Goal: Task Accomplishment & Management: Complete application form

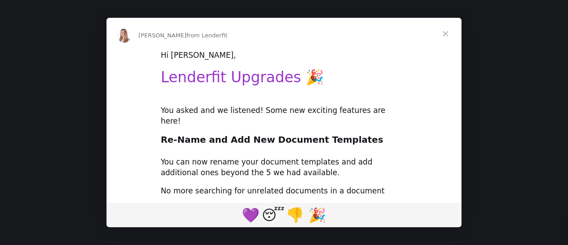
type input "pcampbell@pcvmail.org"
click at [447, 34] on span "Close" at bounding box center [446, 34] width 32 height 32
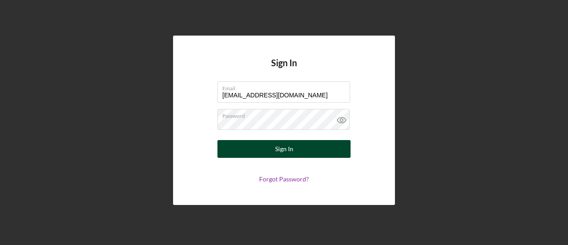
click at [281, 152] on div "Sign In" at bounding box center [284, 149] width 18 height 18
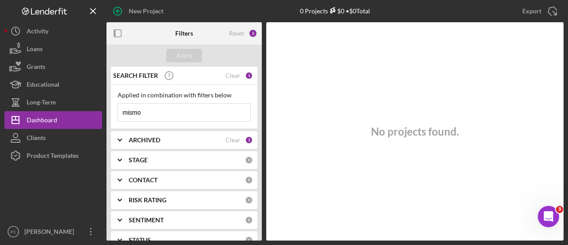
click at [179, 113] on input "mismo" at bounding box center [184, 112] width 132 height 18
click at [178, 113] on input "mismo" at bounding box center [184, 112] width 132 height 18
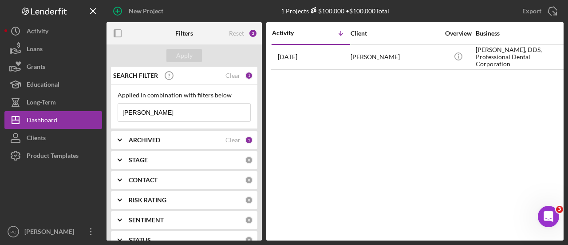
type input "[PERSON_NAME]"
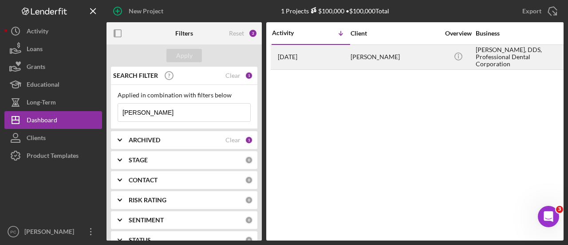
click at [399, 57] on div "[PERSON_NAME]" at bounding box center [395, 57] width 89 height 24
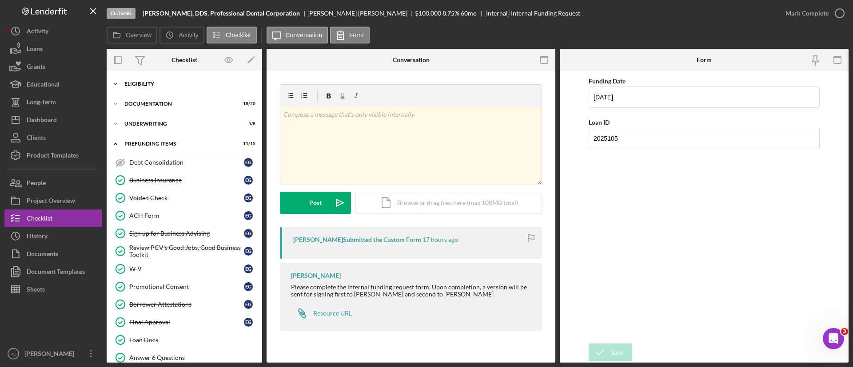
click at [165, 92] on div "Icon/Expander Eligibility 6 / 6" at bounding box center [184, 84] width 155 height 18
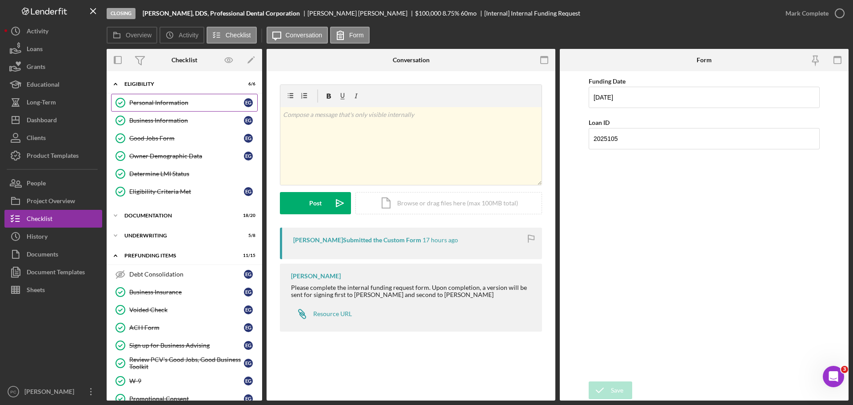
click at [171, 108] on link "Personal Information Personal Information E G" at bounding box center [184, 103] width 147 height 18
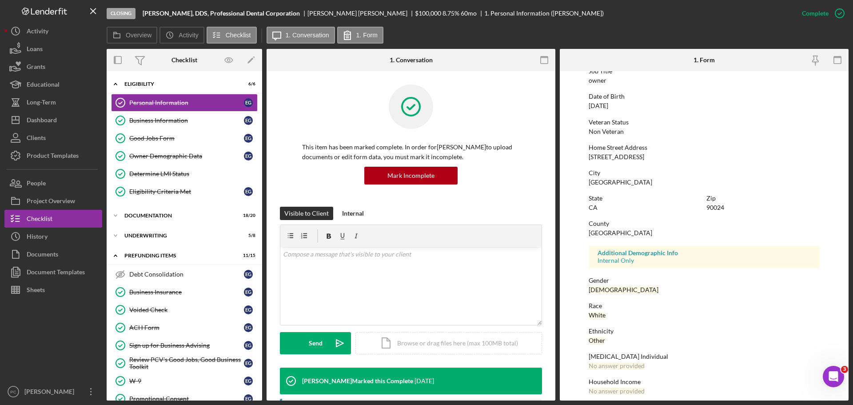
scroll to position [85, 0]
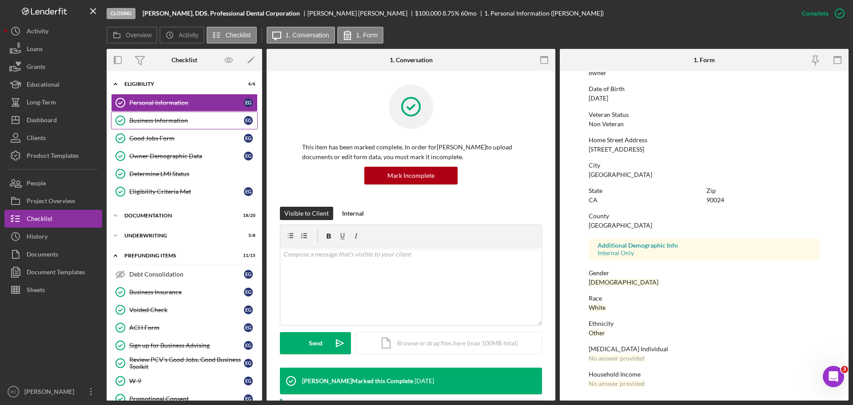
click at [181, 120] on div "Business Information" at bounding box center [186, 120] width 115 height 7
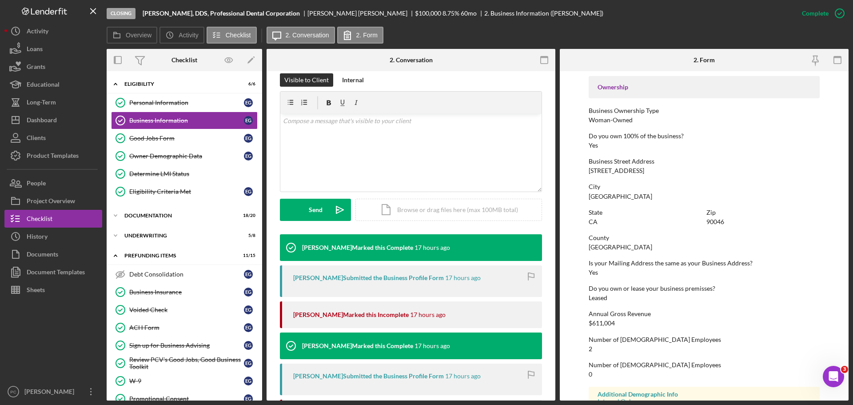
scroll to position [252, 0]
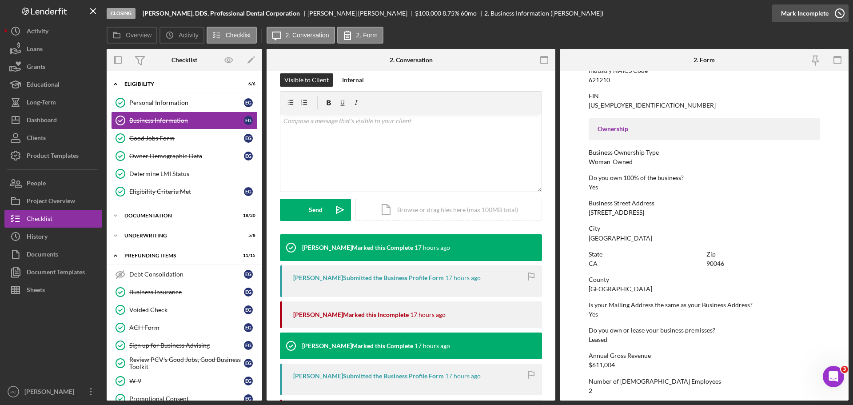
click at [568, 18] on icon "button" at bounding box center [839, 13] width 22 height 22
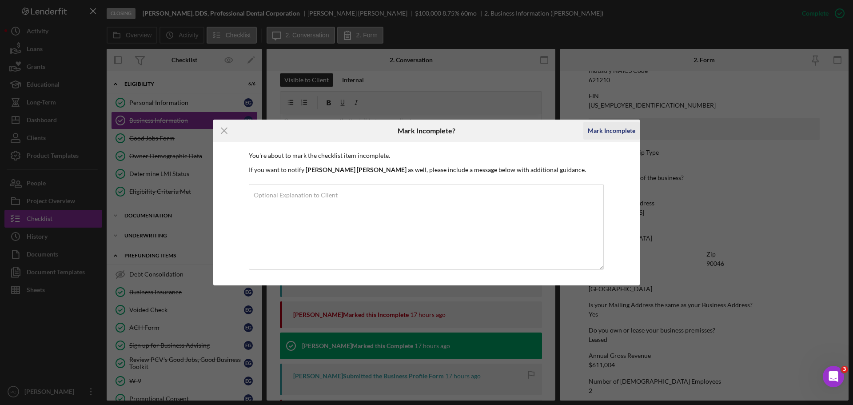
click at [568, 134] on div "Mark Incomplete" at bounding box center [612, 131] width 48 height 18
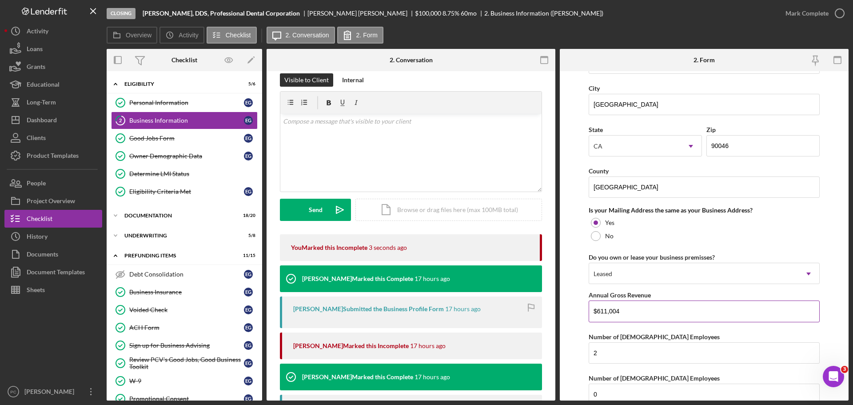
scroll to position [634, 0]
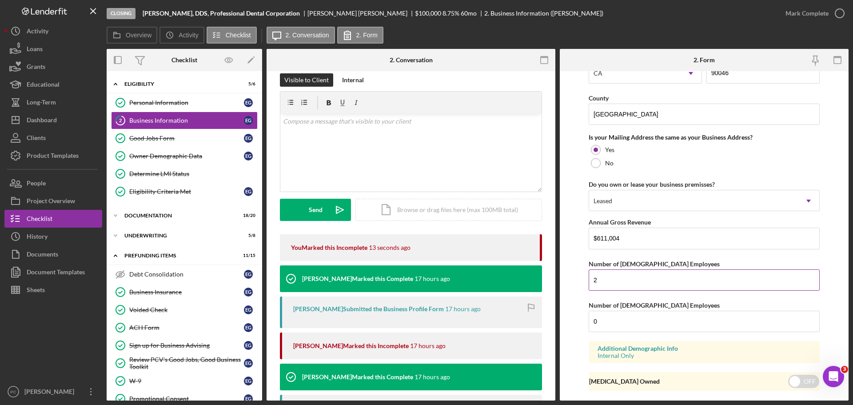
click at [568, 244] on input "2" at bounding box center [703, 279] width 231 height 21
type input "4"
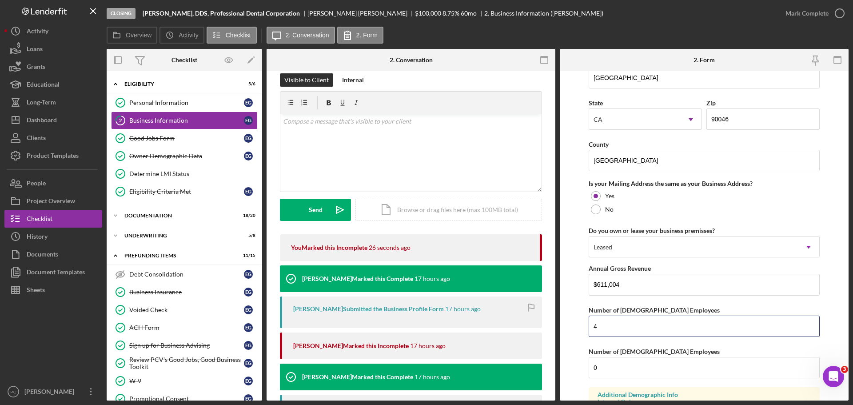
scroll to position [657, 0]
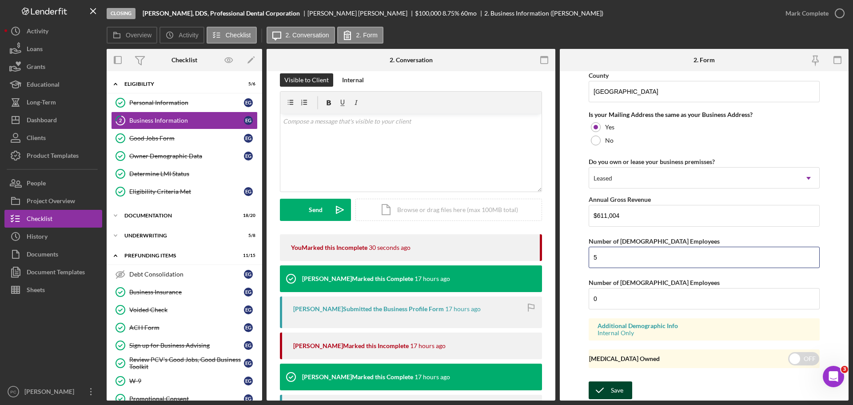
type input "5"
click at [568, 244] on icon "submit" at bounding box center [599, 390] width 22 height 22
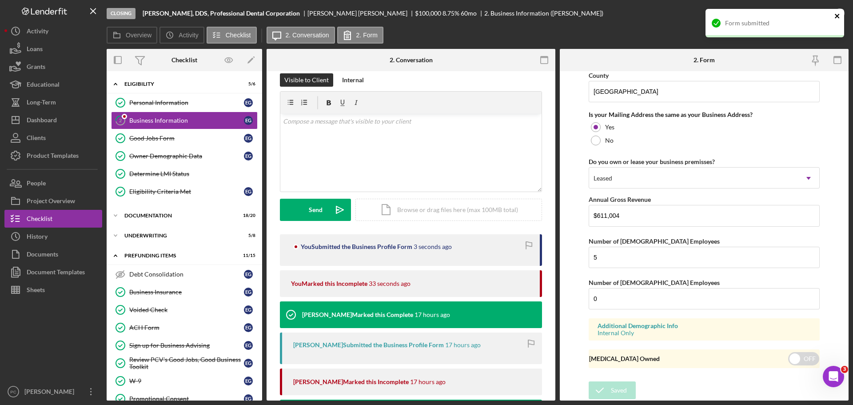
click at [568, 17] on icon "close" at bounding box center [837, 16] width 4 height 4
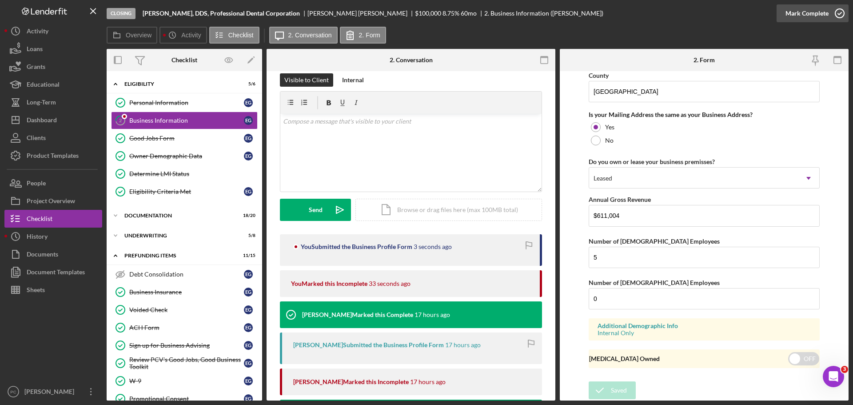
click at [568, 14] on icon "button" at bounding box center [839, 13] width 22 height 22
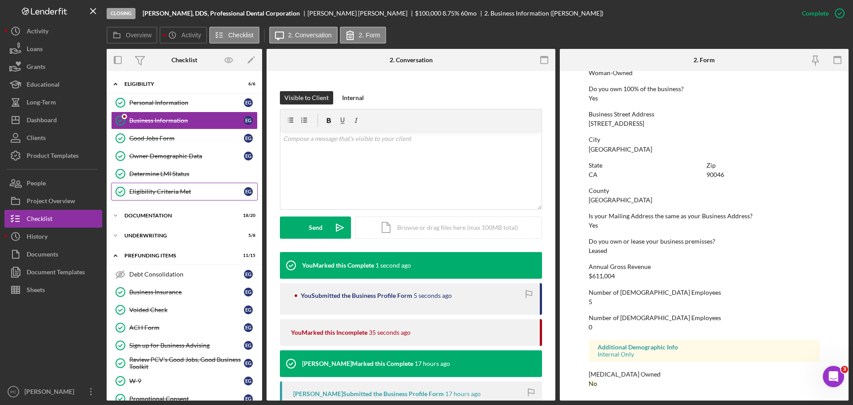
scroll to position [133, 0]
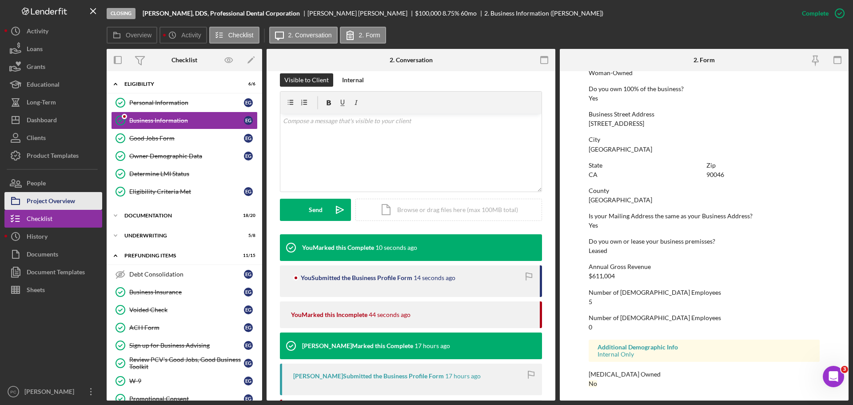
click at [44, 200] on div "Project Overview" at bounding box center [51, 202] width 48 height 20
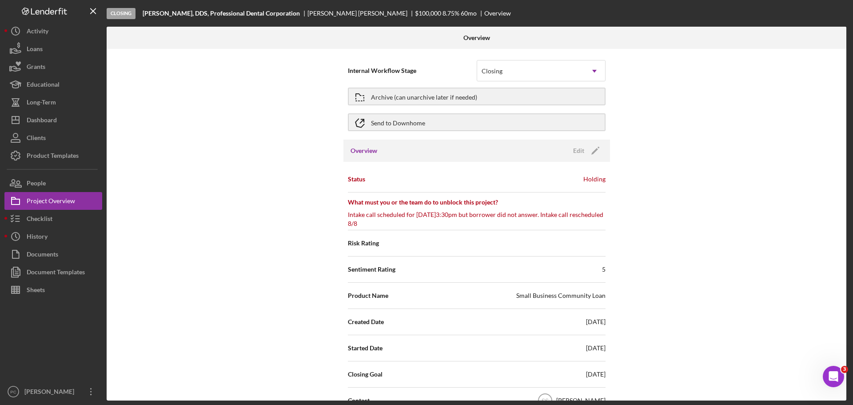
click at [568, 181] on div "Holding" at bounding box center [594, 179] width 22 height 9
click at [568, 151] on icon "Icon/Edit" at bounding box center [595, 150] width 22 height 22
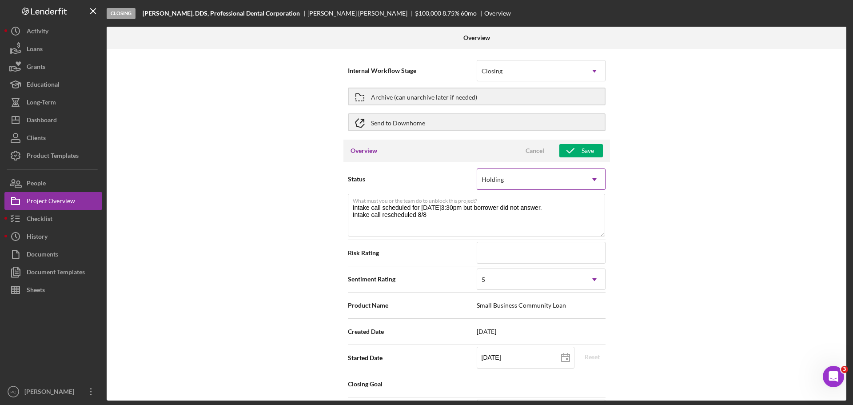
click at [568, 173] on icon "Icon/Dropdown Arrow" at bounding box center [594, 179] width 21 height 21
click at [568, 198] on div "Internal Workflow Stage Closing Icon/Dropdown Arrow Archive (can unarchive late…" at bounding box center [476, 224] width 739 height 351
click at [568, 171] on div "Internal Workflow Stage Closing Icon/Dropdown Arrow Archive (can unarchive late…" at bounding box center [476, 224] width 739 height 351
click at [526, 153] on div "Cancel" at bounding box center [534, 150] width 19 height 13
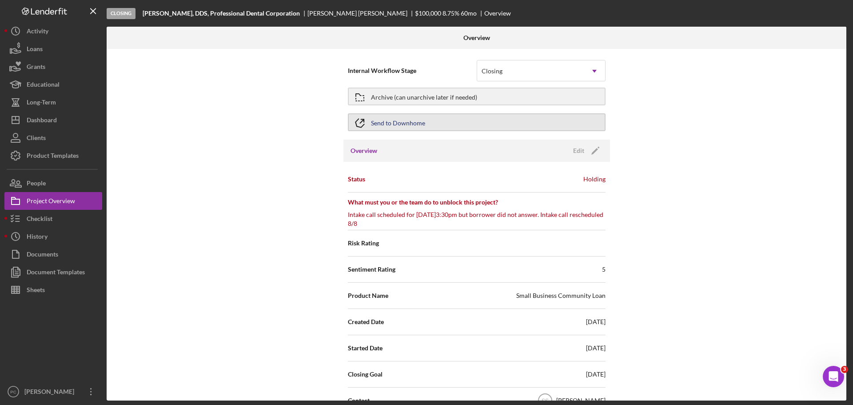
click at [527, 126] on button "Send to Downhome" at bounding box center [477, 122] width 258 height 18
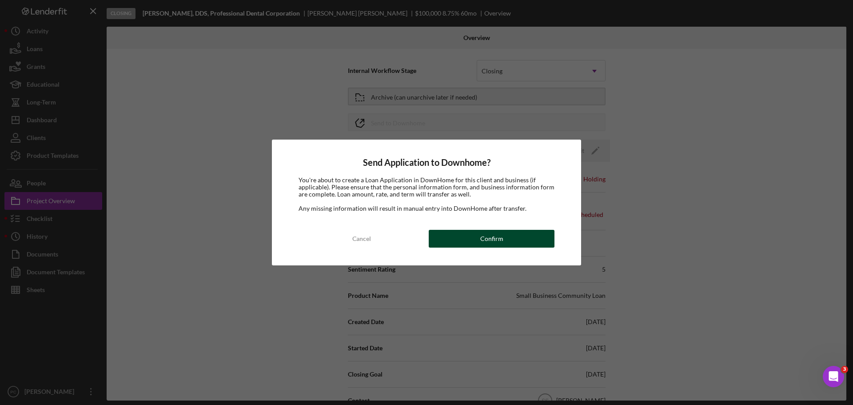
click at [542, 236] on button "Confirm" at bounding box center [492, 239] width 126 height 18
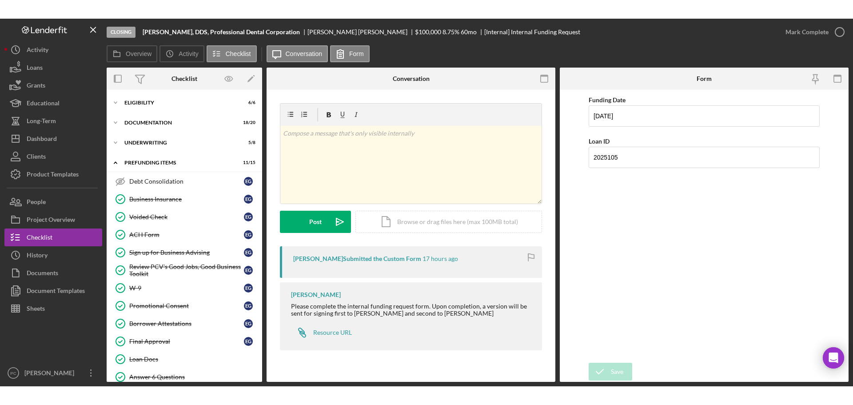
scroll to position [66, 0]
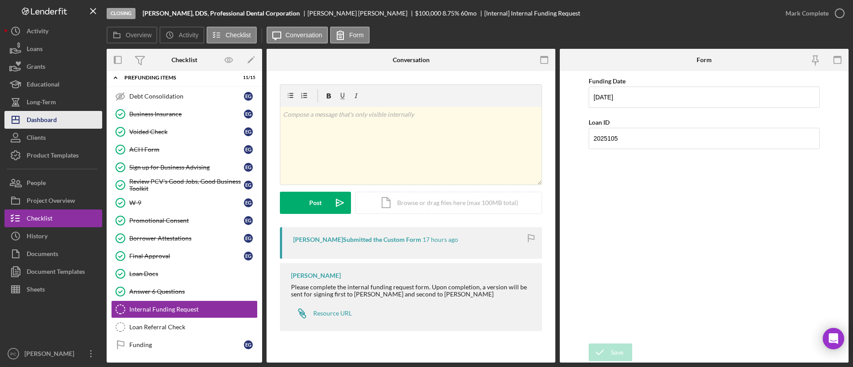
click at [75, 127] on button "Icon/Dashboard Dashboard" at bounding box center [53, 120] width 98 height 18
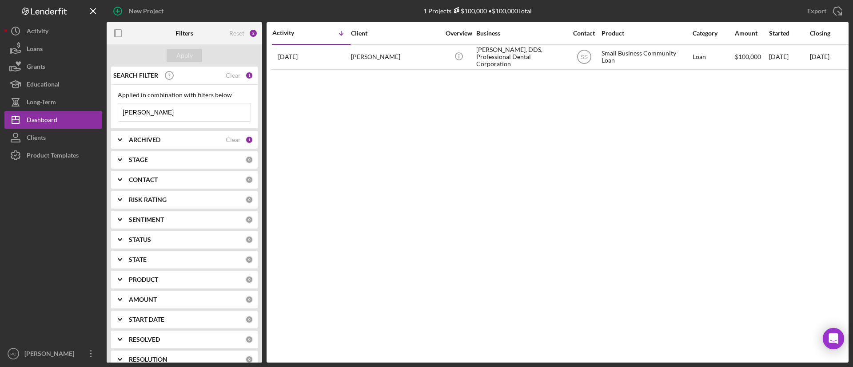
click at [235, 111] on icon "Icon/Menu Close" at bounding box center [242, 112] width 18 height 18
click at [242, 109] on input at bounding box center [184, 112] width 132 height 18
click at [239, 111] on input at bounding box center [184, 112] width 132 height 18
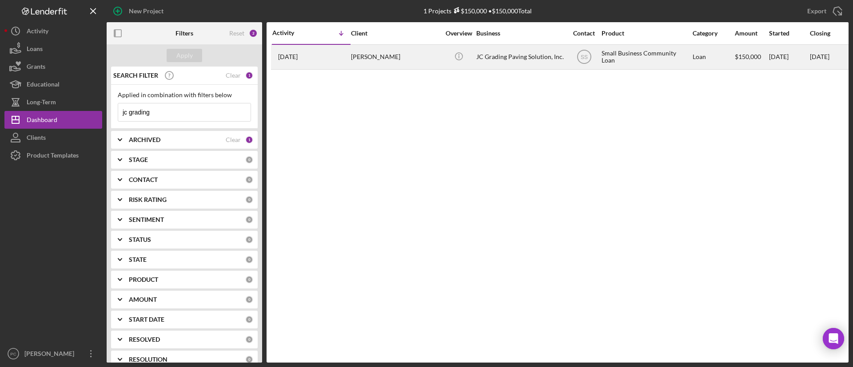
type input "jc grading"
click at [374, 63] on div "[PERSON_NAME]" at bounding box center [395, 57] width 89 height 24
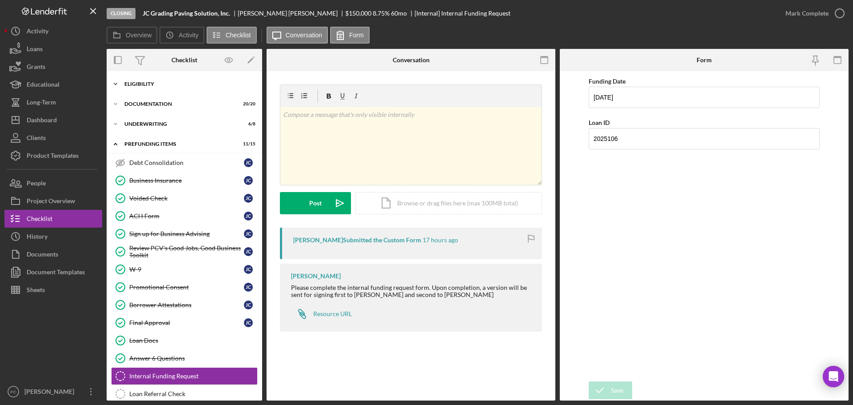
click at [209, 87] on div "Icon/Expander Eligibility 6 / 6" at bounding box center [184, 84] width 155 height 18
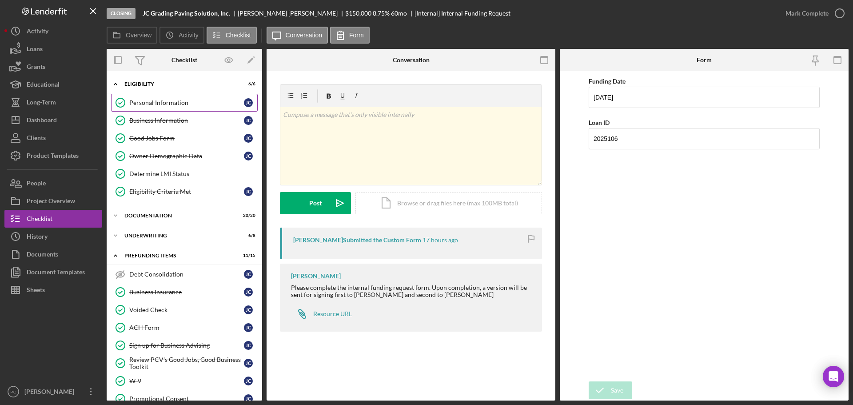
click at [197, 111] on link "Personal Information Personal Information J C" at bounding box center [184, 103] width 147 height 18
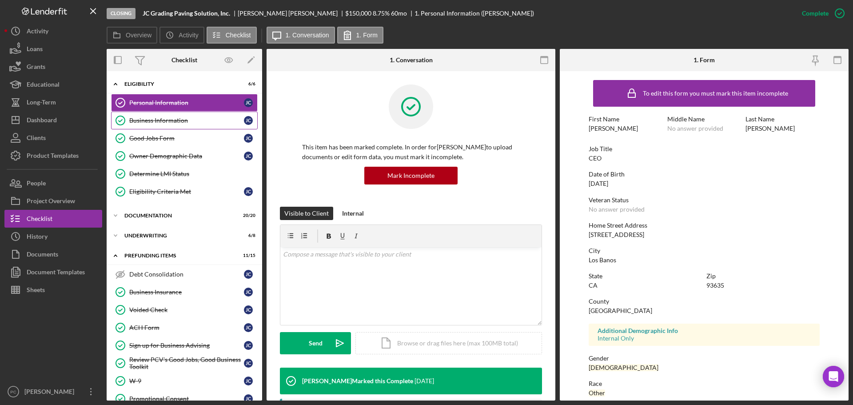
click at [161, 123] on div "Business Information" at bounding box center [186, 120] width 115 height 7
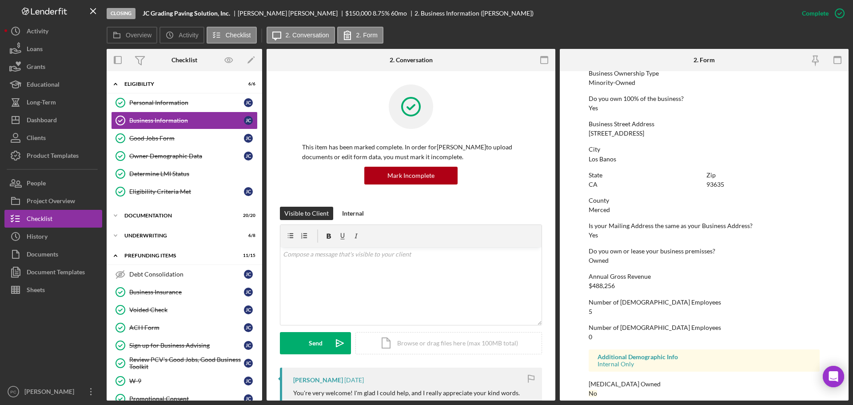
scroll to position [341, 0]
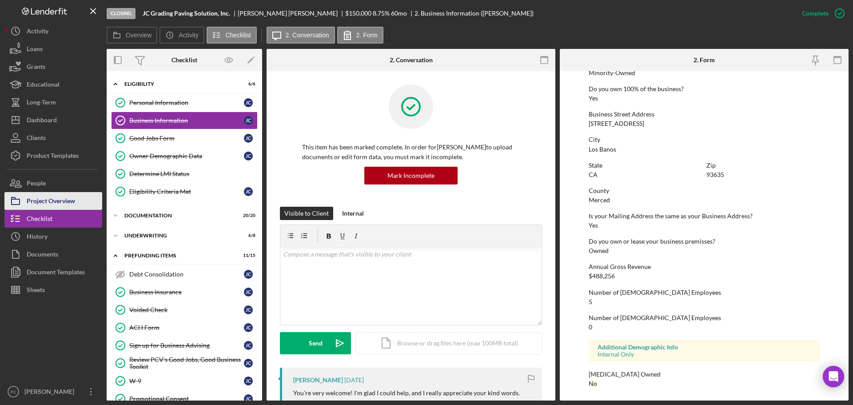
click at [63, 205] on div "Project Overview" at bounding box center [51, 202] width 48 height 20
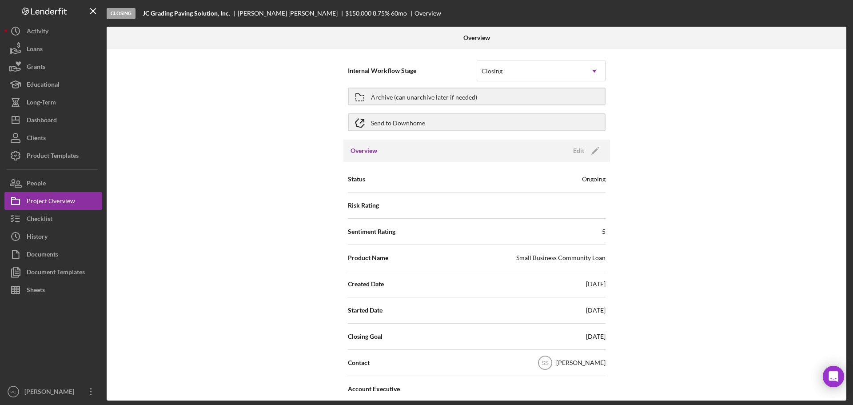
drag, startPoint x: 489, startPoint y: 121, endPoint x: 516, endPoint y: 131, distance: 27.8
click at [516, 131] on div "Send to Downhome" at bounding box center [477, 122] width 258 height 22
click at [505, 123] on button "Send to Downhome" at bounding box center [477, 122] width 258 height 18
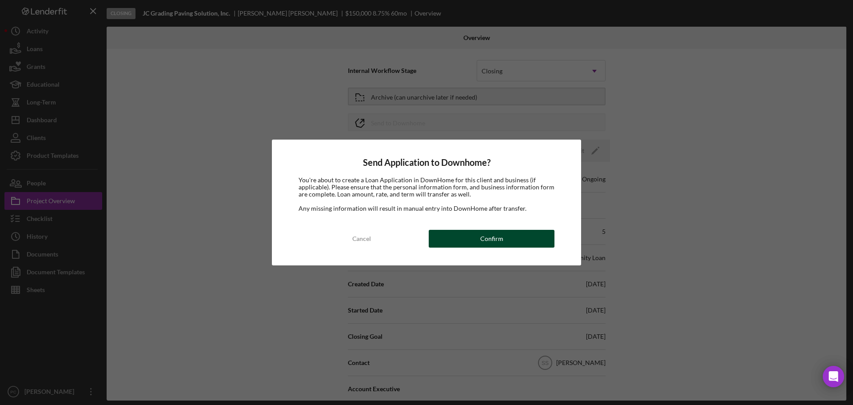
click at [485, 244] on div "Send Application to Downhome? You're about to create a Loan Application in Down…" at bounding box center [426, 202] width 309 height 126
click at [484, 243] on div "Confirm" at bounding box center [491, 239] width 23 height 18
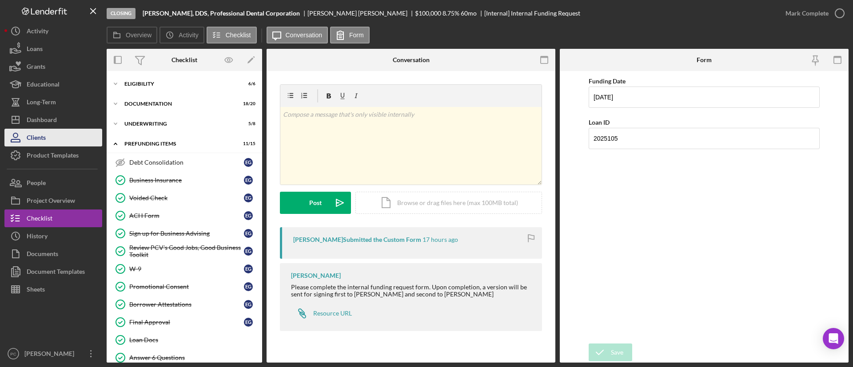
scroll to position [66, 0]
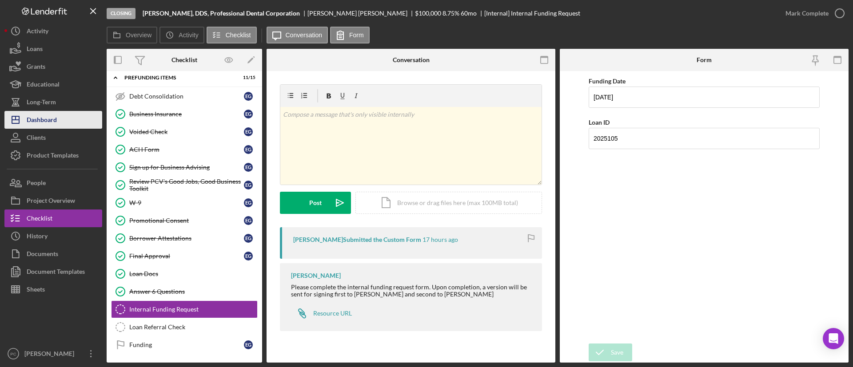
click at [60, 123] on button "Icon/Dashboard Dashboard" at bounding box center [53, 120] width 98 height 18
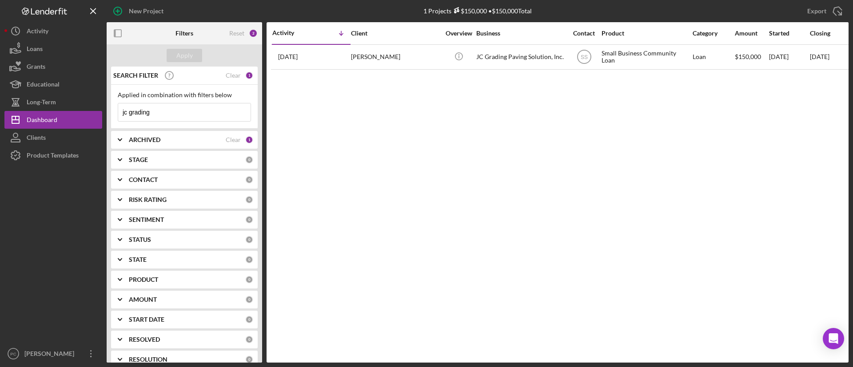
click at [183, 112] on input "jc grading" at bounding box center [184, 112] width 132 height 18
click at [170, 117] on input "jc grading" at bounding box center [184, 112] width 132 height 18
click at [171, 117] on input "jc grading" at bounding box center [184, 112] width 132 height 18
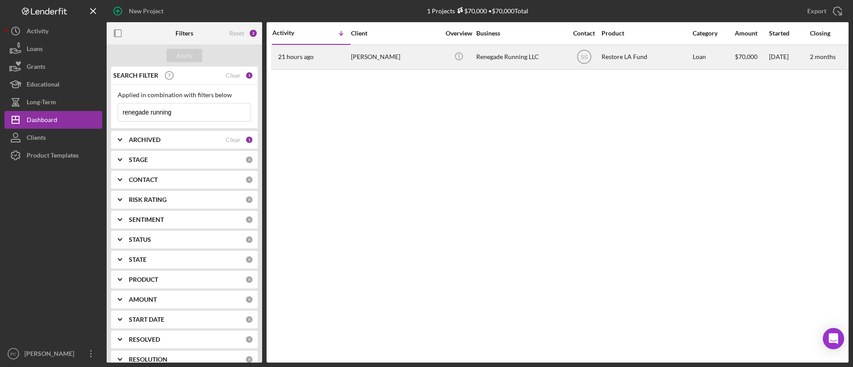
type input "renegade running"
click at [331, 56] on div "21 hours ago Victor Diaz" at bounding box center [311, 57] width 78 height 24
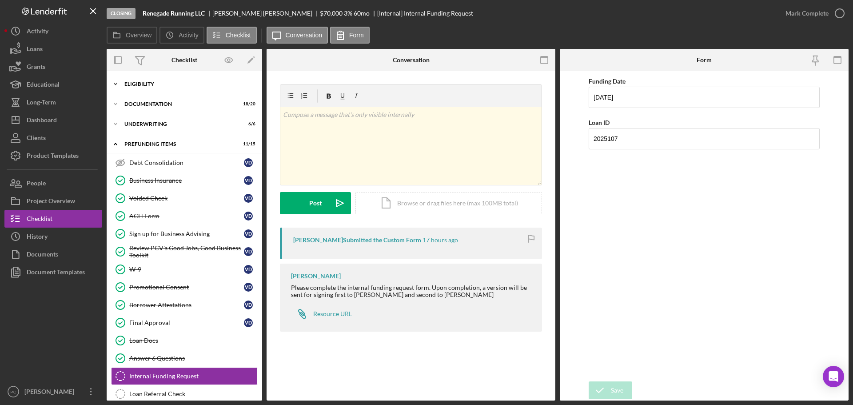
click at [200, 83] on div "Eligibility" at bounding box center [187, 83] width 127 height 5
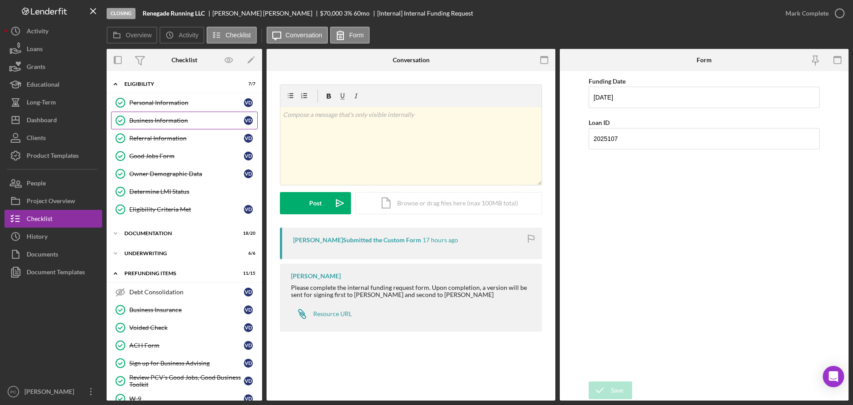
click at [191, 115] on link "Business Information Business Information V D" at bounding box center [184, 120] width 147 height 18
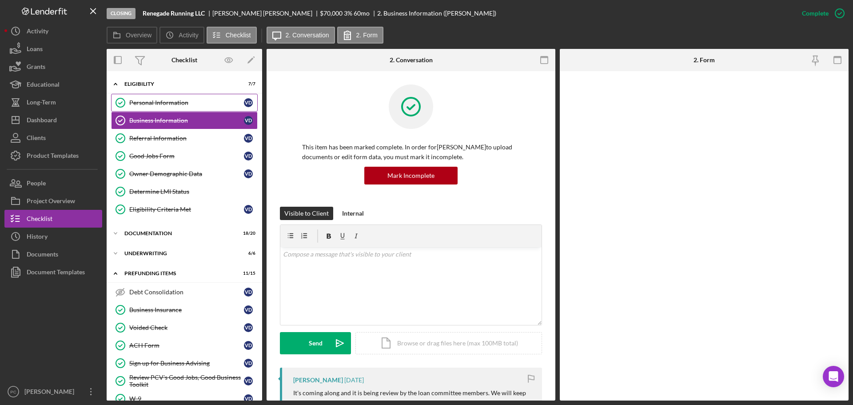
click at [192, 100] on div "Personal Information" at bounding box center [186, 102] width 115 height 7
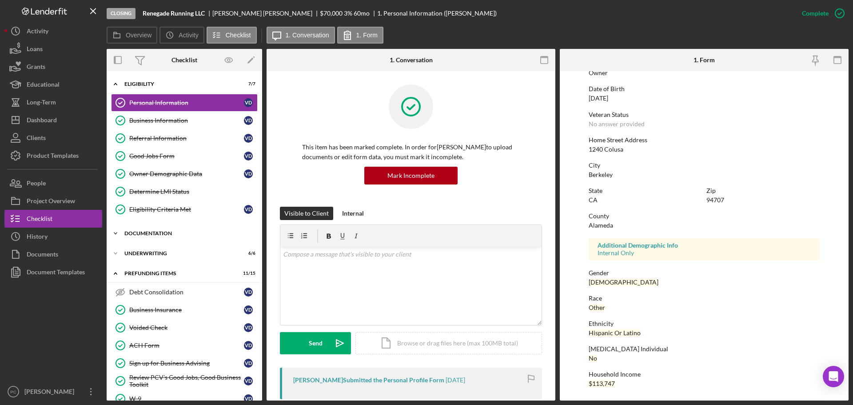
click at [147, 234] on div "Documentation" at bounding box center [187, 233] width 127 height 5
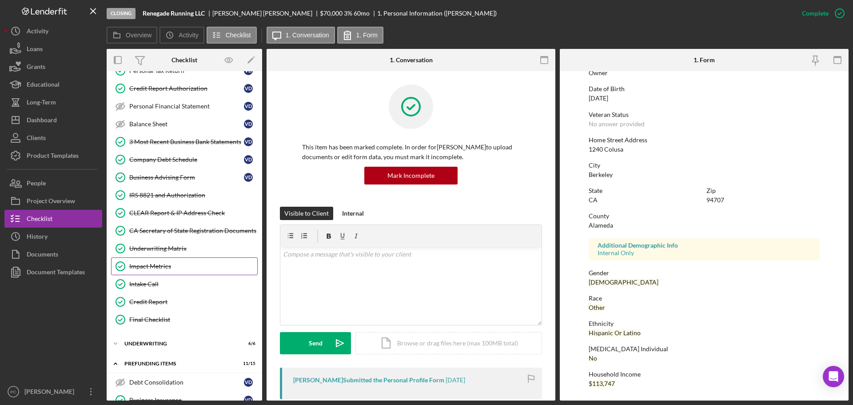
scroll to position [222, 0]
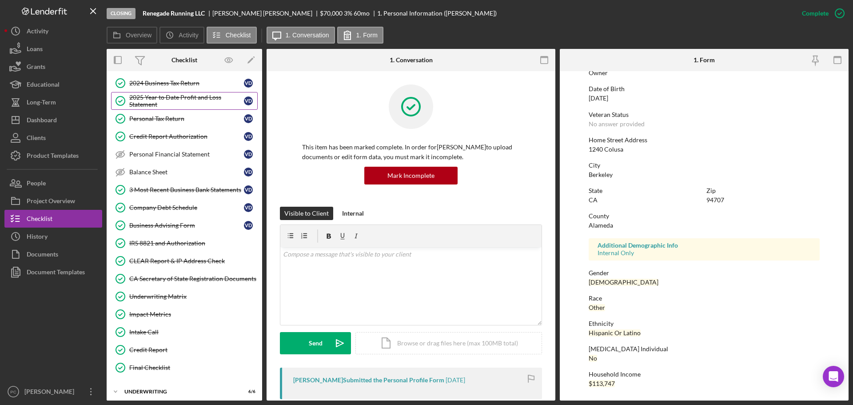
click at [148, 99] on div "2025 Year to Date Profit and Loss Statement" at bounding box center [186, 101] width 115 height 14
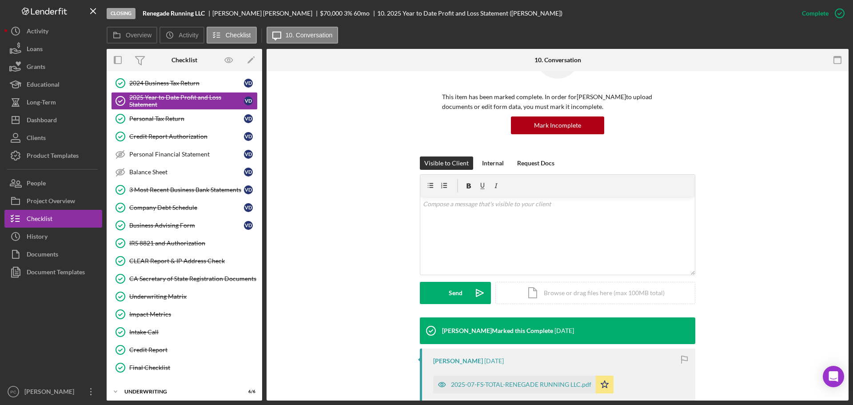
scroll to position [202, 0]
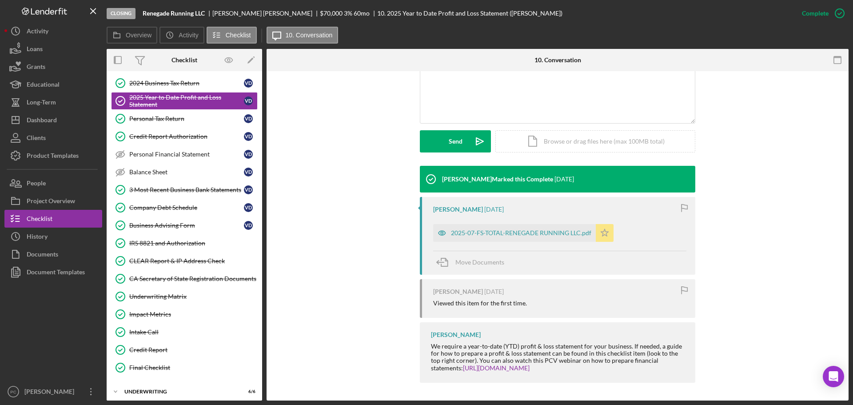
click at [596, 232] on icon "Icon/Star" at bounding box center [605, 233] width 18 height 18
click at [604, 238] on icon "Icon/Star" at bounding box center [605, 233] width 18 height 18
click at [551, 229] on div "2025-07-FS-TOTAL-RENEGADE RUNNING LLC.pdf" at bounding box center [521, 232] width 140 height 7
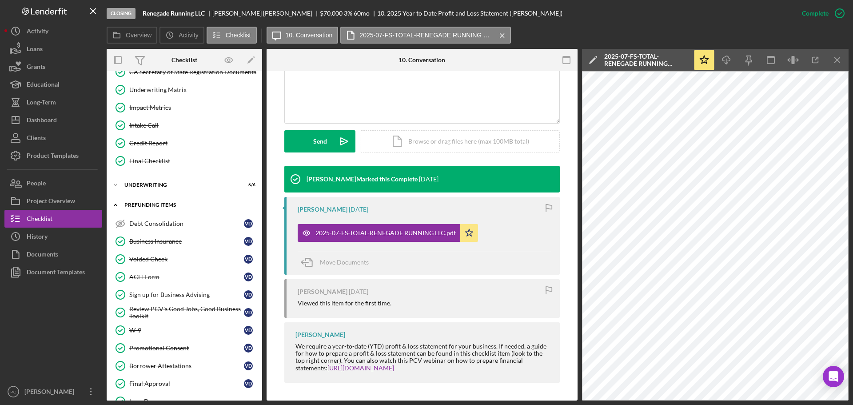
scroll to position [444, 0]
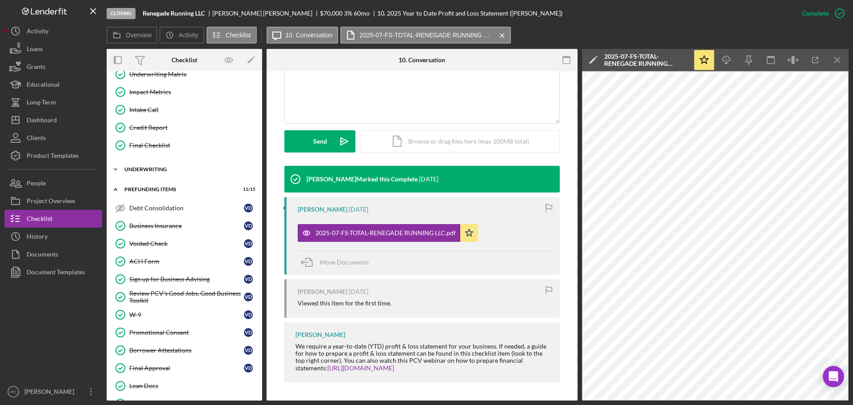
click at [118, 169] on icon "Icon/Expander" at bounding box center [116, 169] width 18 height 18
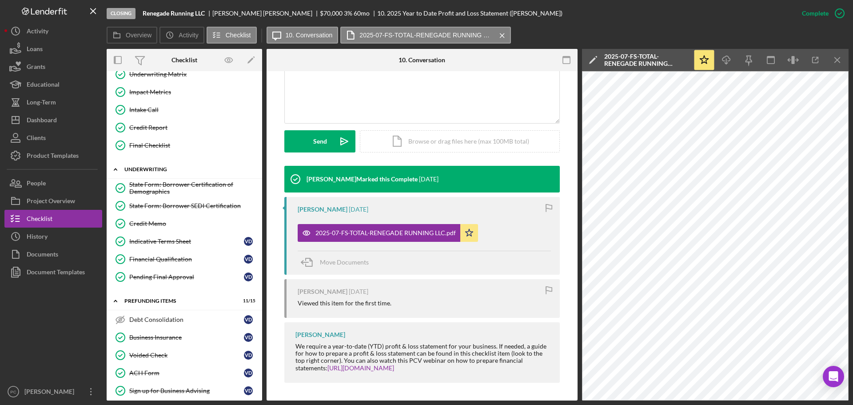
click at [117, 169] on icon "Icon/Expander" at bounding box center [116, 169] width 18 height 18
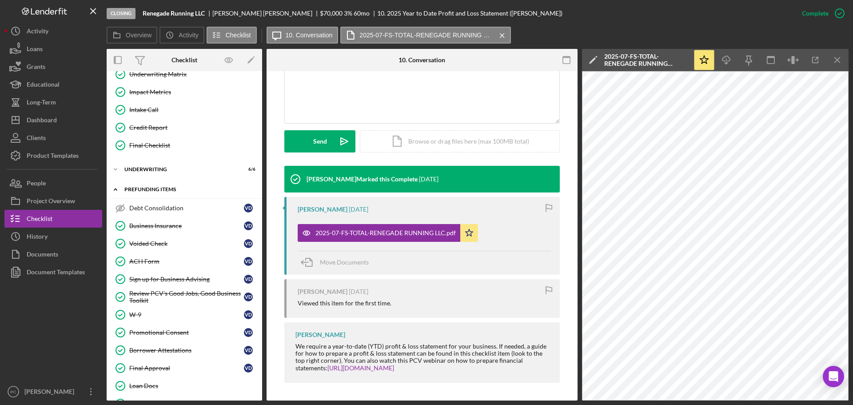
click at [116, 191] on icon "Icon/Expander" at bounding box center [116, 189] width 18 height 18
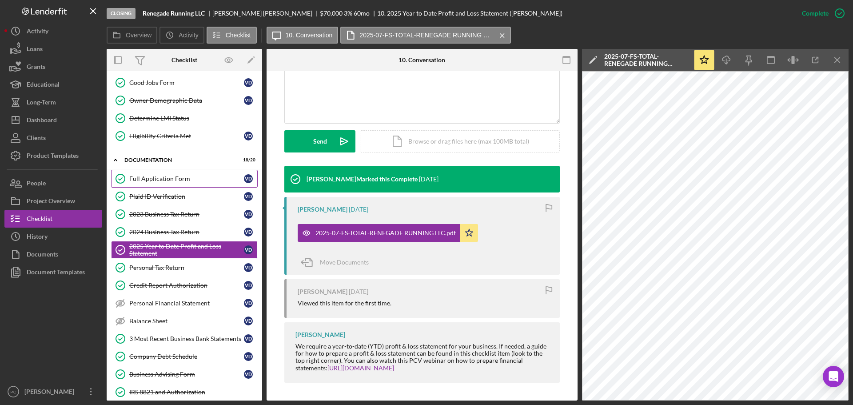
scroll to position [25, 0]
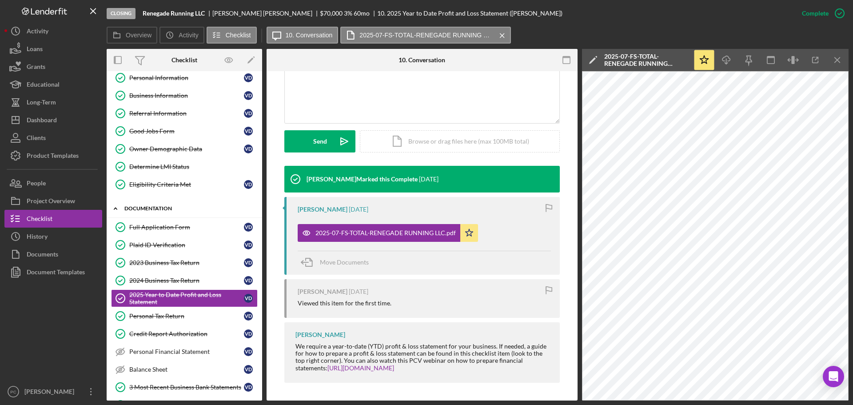
click at [111, 210] on icon "Icon/Expander" at bounding box center [116, 208] width 18 height 18
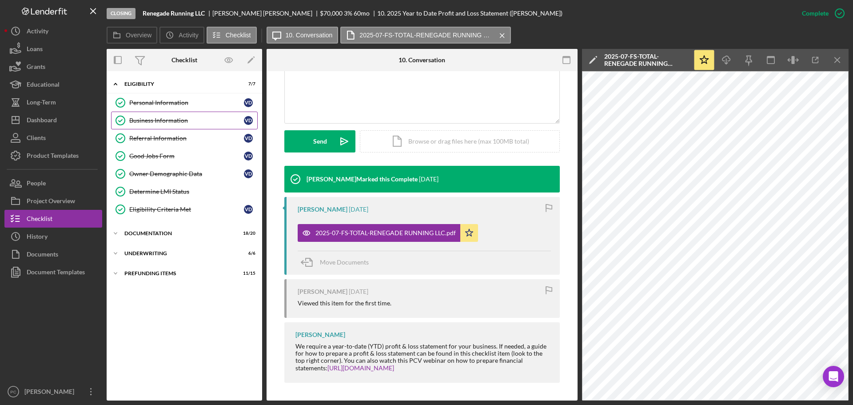
click at [145, 124] on link "Business Information Business Information V D" at bounding box center [184, 120] width 147 height 18
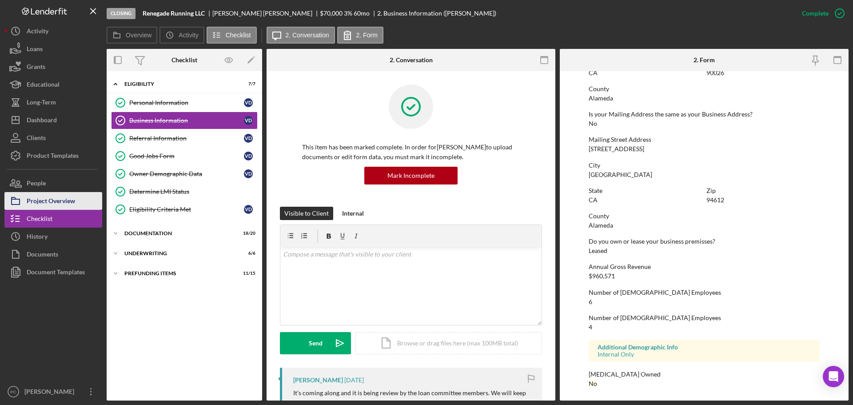
click at [60, 198] on div "Project Overview" at bounding box center [51, 202] width 48 height 20
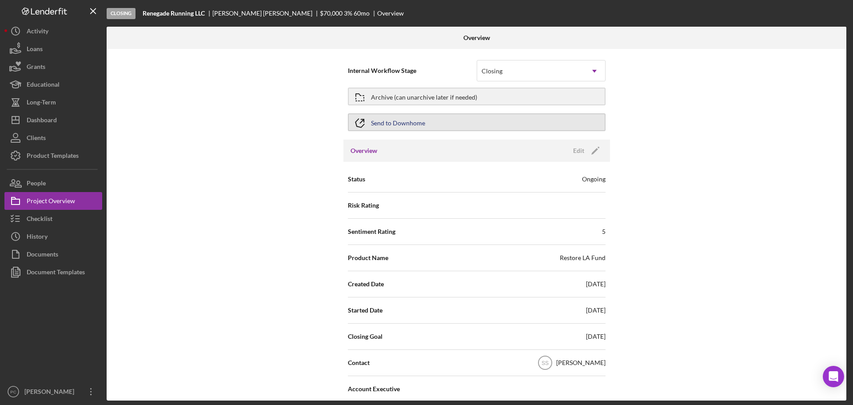
click at [370, 122] on button "Send to Downhome" at bounding box center [477, 122] width 258 height 18
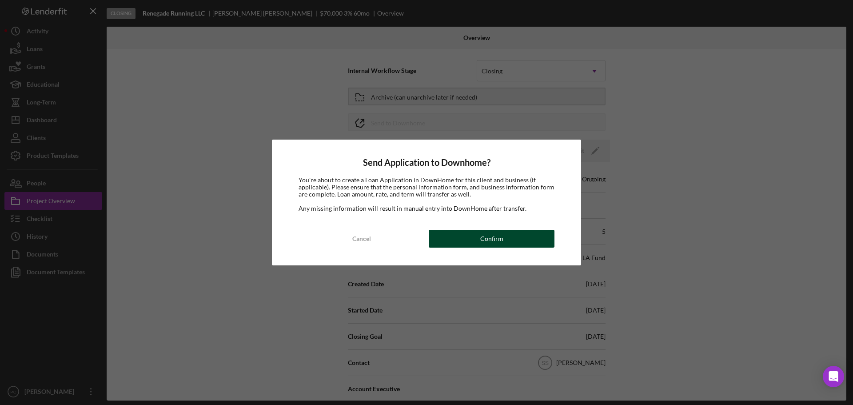
click at [477, 241] on button "Confirm" at bounding box center [492, 239] width 126 height 18
